Goal: Find specific page/section: Find specific page/section

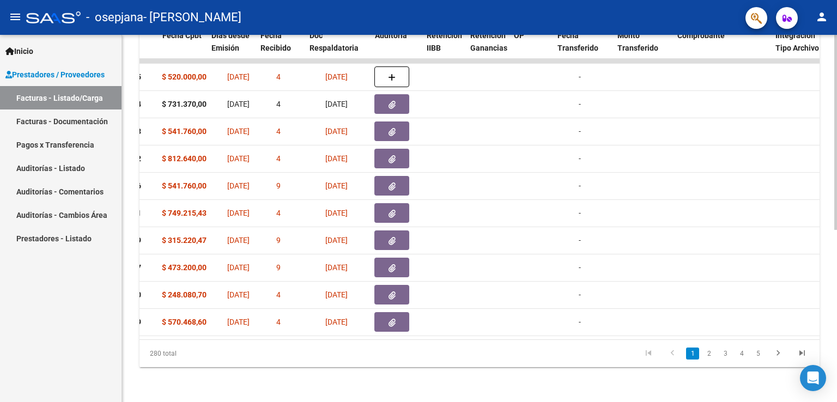
scroll to position [0, 575]
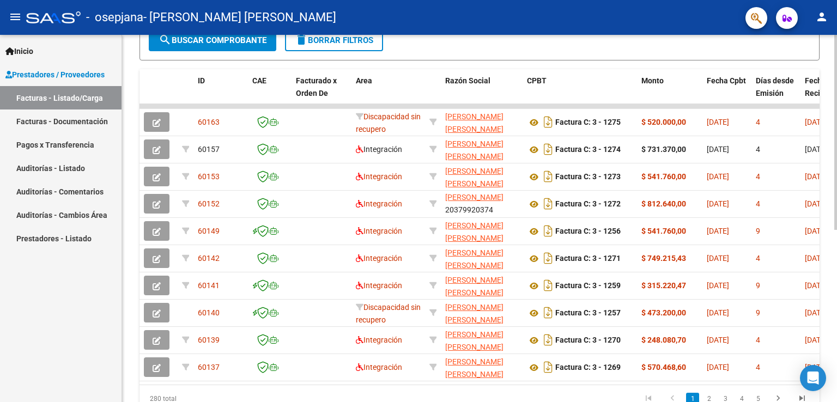
scroll to position [325, 0]
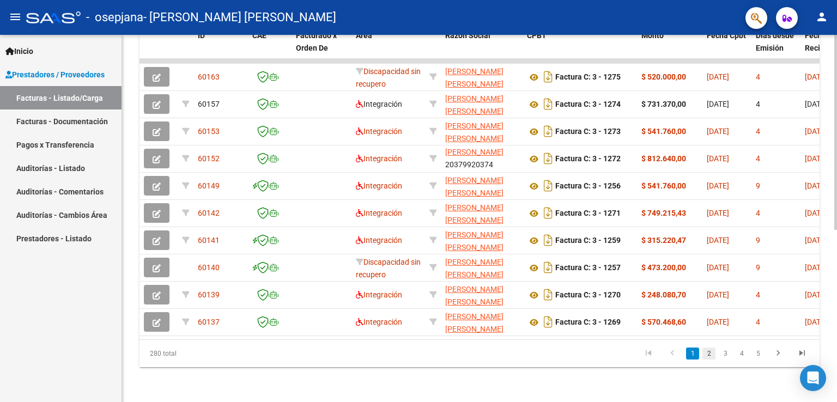
click at [708, 355] on link "2" at bounding box center [709, 354] width 13 height 12
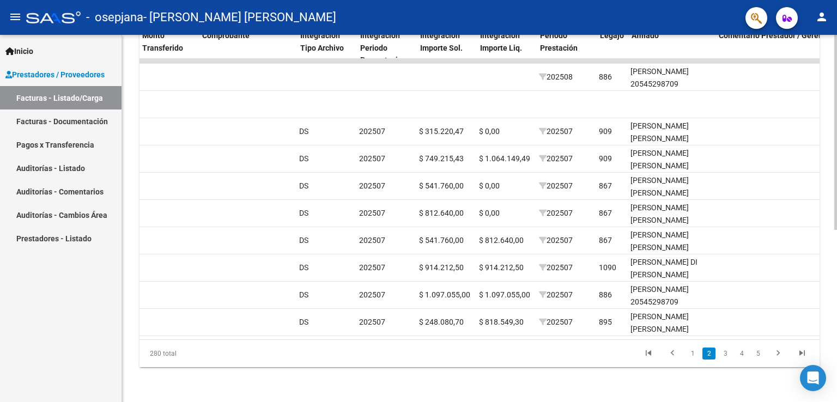
scroll to position [0, 1020]
click at [728, 353] on link "3" at bounding box center [725, 354] width 13 height 12
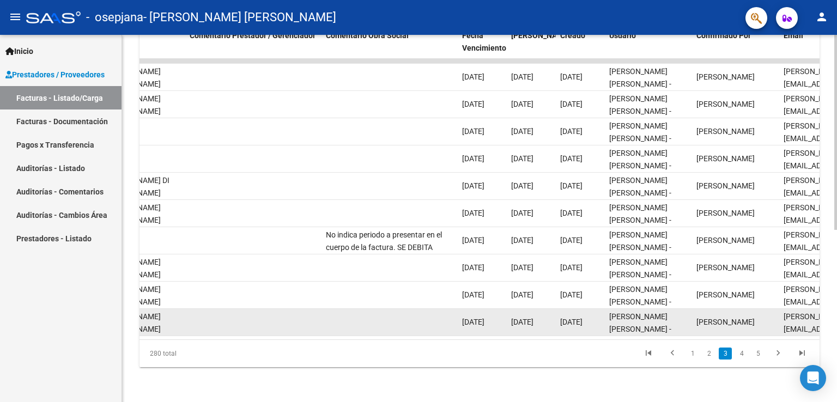
scroll to position [0, 1618]
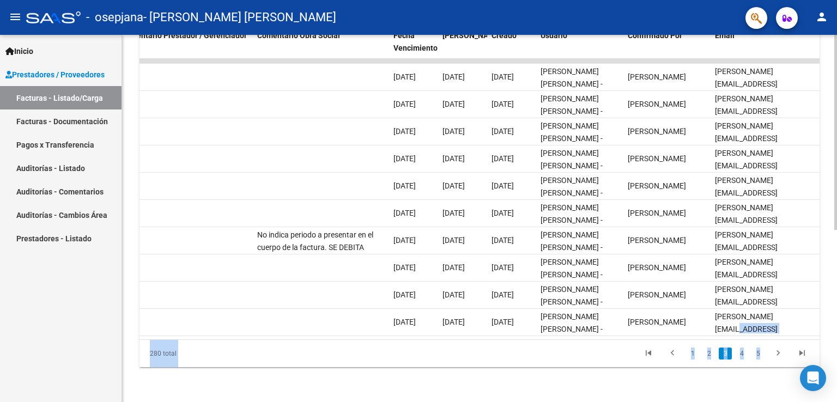
drag, startPoint x: 795, startPoint y: 323, endPoint x: 837, endPoint y: 317, distance: 42.4
click at [837, 317] on div "Video tutorial PRESTADORES -> Listado de CPBTs Emitidos por Prestadores / Prove…" at bounding box center [481, 59] width 718 height 685
click at [837, 317] on div at bounding box center [836, 304] width 3 height 195
drag, startPoint x: 565, startPoint y: 364, endPoint x: 605, endPoint y: 347, distance: 43.2
click at [565, 363] on div "280 total 1 2 3 4 5" at bounding box center [480, 353] width 680 height 27
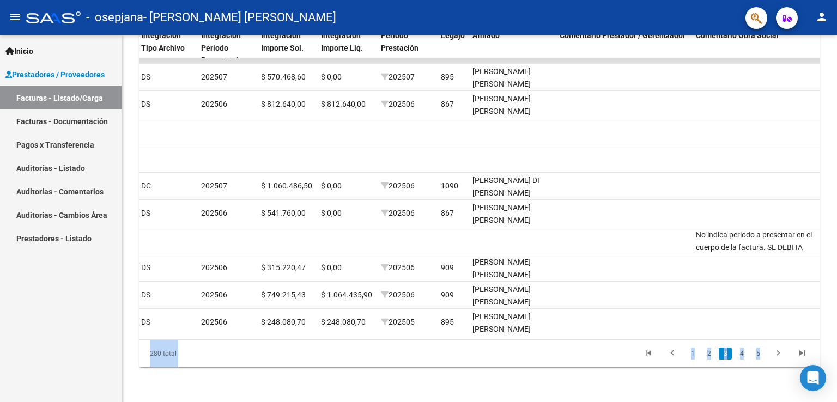
scroll to position [0, 1177]
click at [414, 361] on datatable-pager "1 2 3 4 5" at bounding box center [546, 354] width 535 height 19
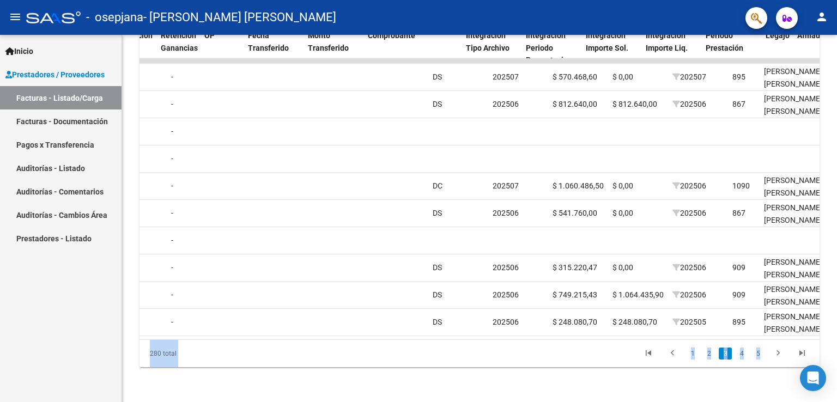
scroll to position [0, 0]
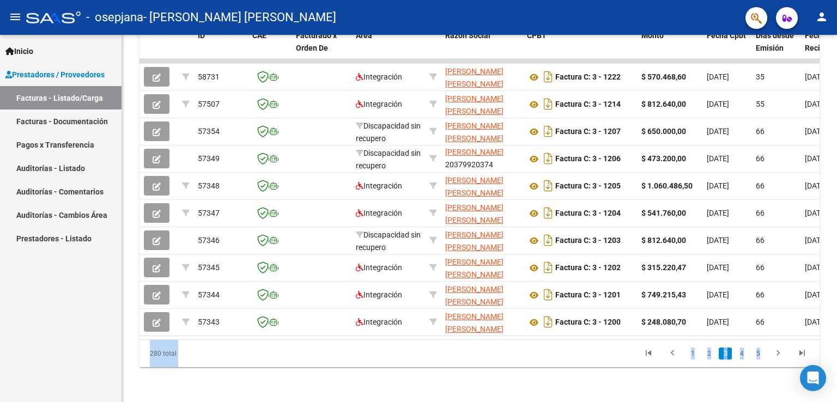
click at [384, 368] on div "Video tutorial PRESTADORES -> Listado de CPBTs Emitidos por Prestadores / Prove…" at bounding box center [479, 59] width 715 height 685
click at [63, 94] on link "Facturas - Listado/Carga" at bounding box center [61, 97] width 122 height 23
click at [44, 75] on span "Prestadores / Proveedores" at bounding box center [54, 75] width 99 height 12
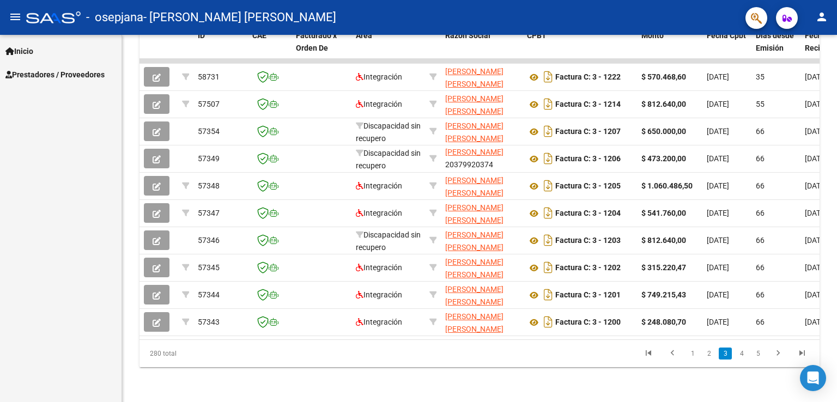
click at [44, 75] on span "Prestadores / Proveedores" at bounding box center [54, 75] width 99 height 12
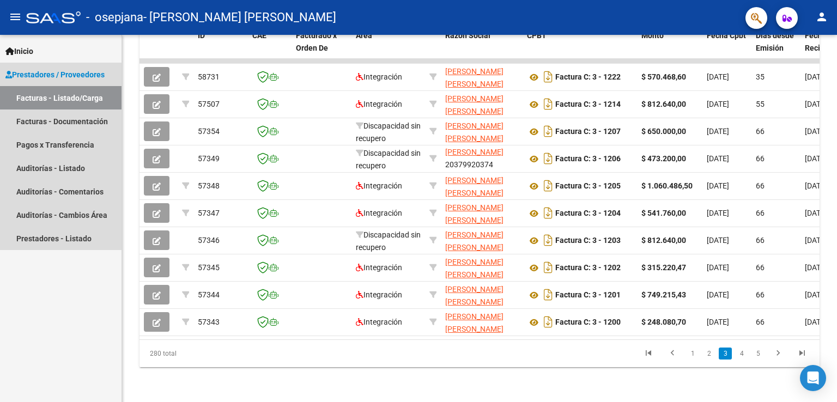
click at [52, 92] on link "Facturas - Listado/Carga" at bounding box center [61, 97] width 122 height 23
